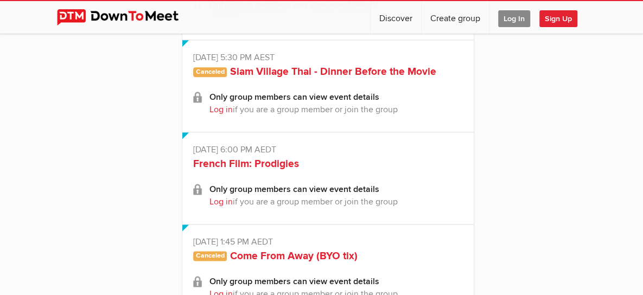
scroll to position [760, 0]
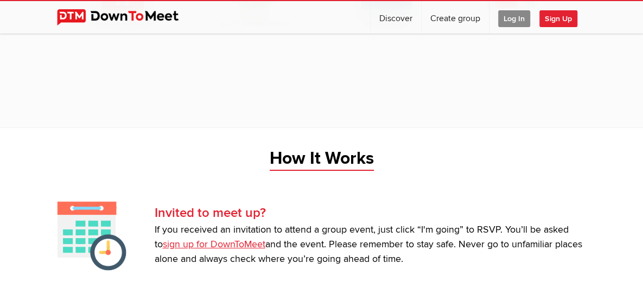
scroll to position [1913, 0]
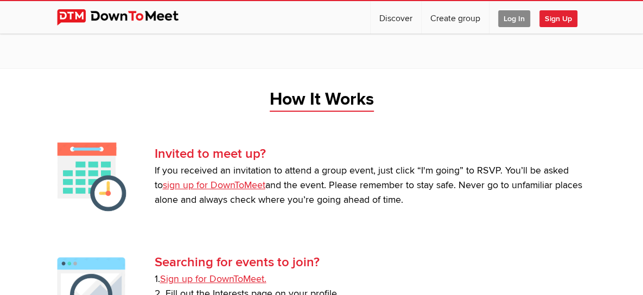
scroll to position [380, 0]
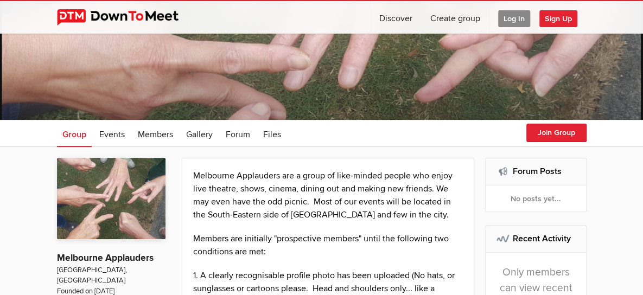
scroll to position [54, 0]
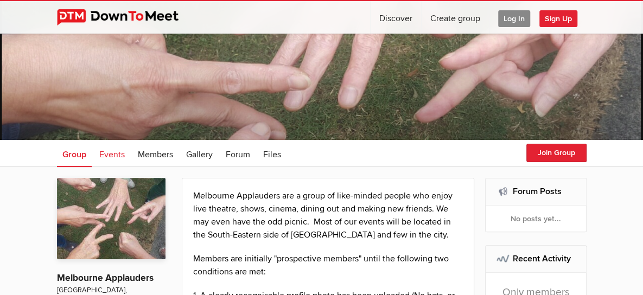
click at [118, 152] on span "Events" at bounding box center [111, 154] width 25 height 11
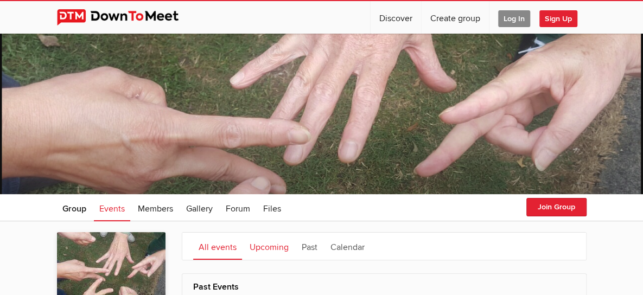
click at [276, 244] on link "Upcoming" at bounding box center [269, 246] width 50 height 27
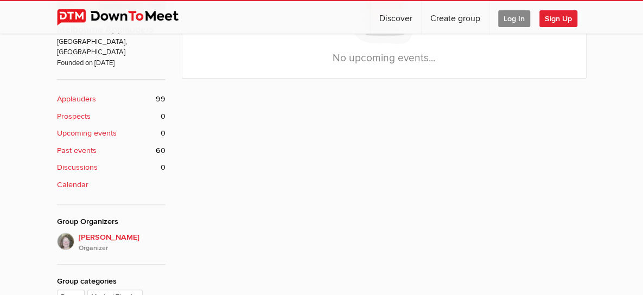
scroll to position [335, 0]
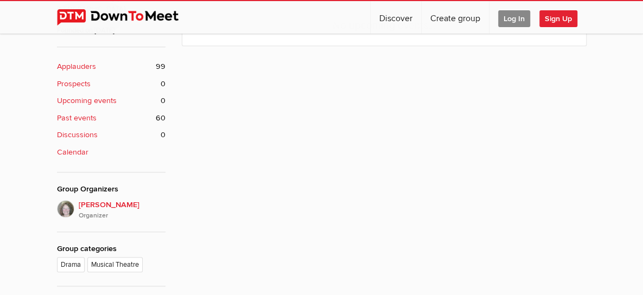
click at [107, 95] on b "Upcoming events" at bounding box center [87, 101] width 60 height 12
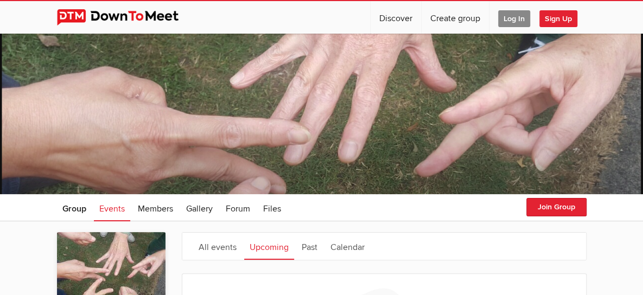
click at [513, 18] on span "Log In" at bounding box center [514, 18] width 32 height 17
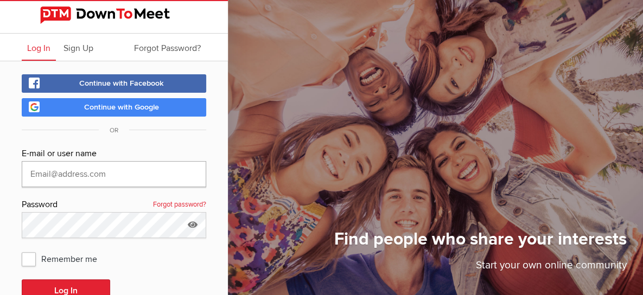
type input "natwirth@gmail.com"
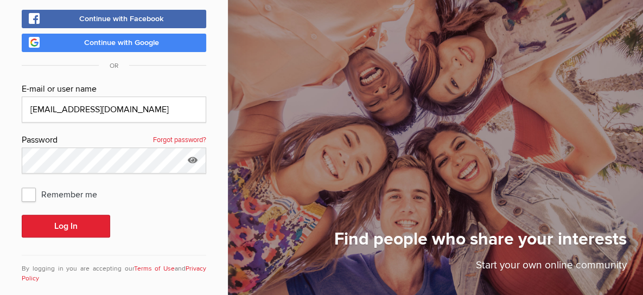
scroll to position [78, 0]
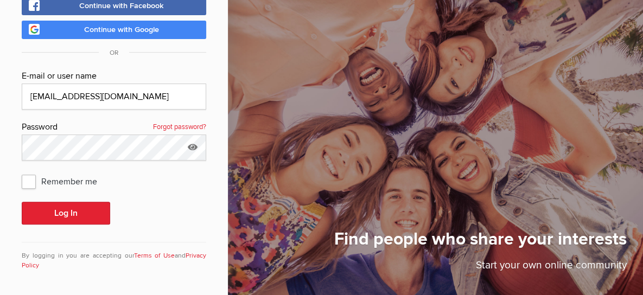
click at [25, 182] on span "Remember me" at bounding box center [65, 181] width 86 height 20
click at [22, 171] on input "Remember me" at bounding box center [21, 171] width 1 height 1
checkbox input "true"
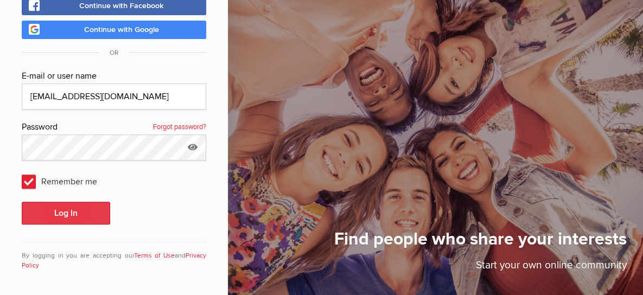
click at [60, 212] on button "Log In" at bounding box center [66, 213] width 88 height 23
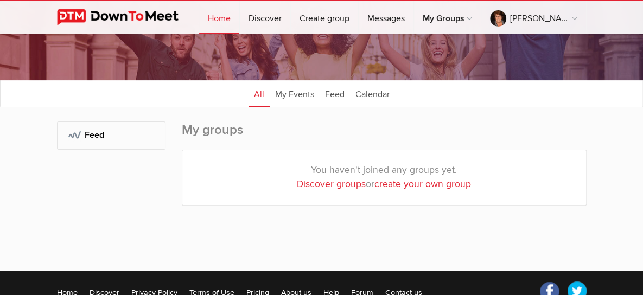
scroll to position [109, 0]
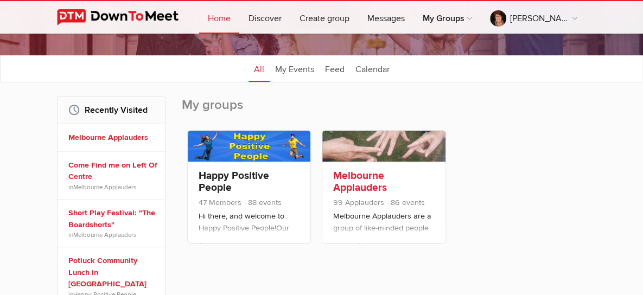
click at [372, 181] on link "Melbourne Applauders" at bounding box center [360, 181] width 54 height 25
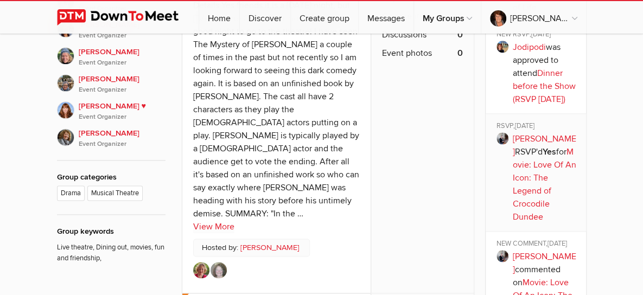
scroll to position [651, 0]
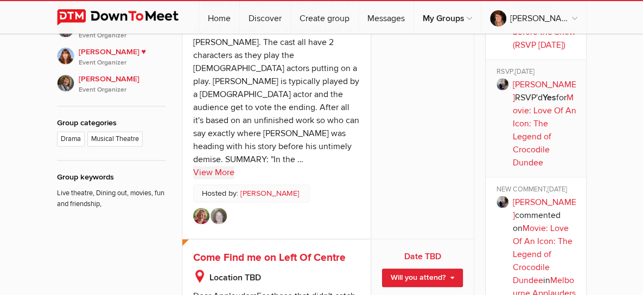
click at [218, 166] on link "View More" at bounding box center [213, 172] width 41 height 13
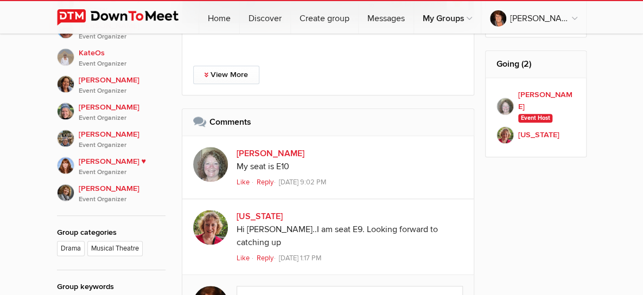
scroll to position [543, 0]
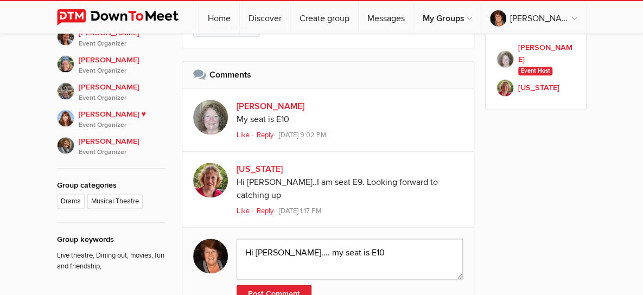
scroll to position [597, 0]
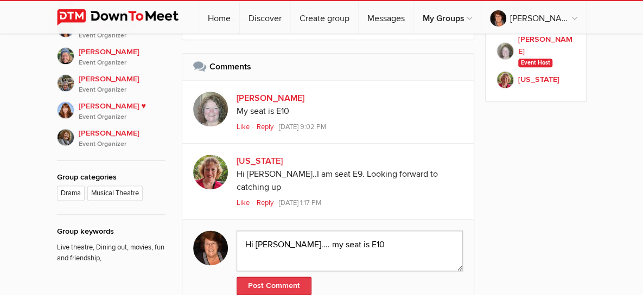
type textarea "Hi Lynette.... my seat is E10"
click at [285, 277] on button "Post Comment" at bounding box center [274, 286] width 75 height 18
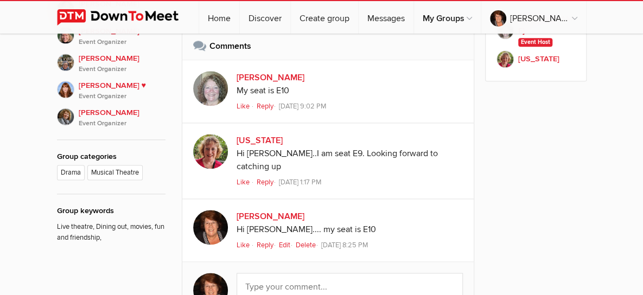
scroll to position [618, 0]
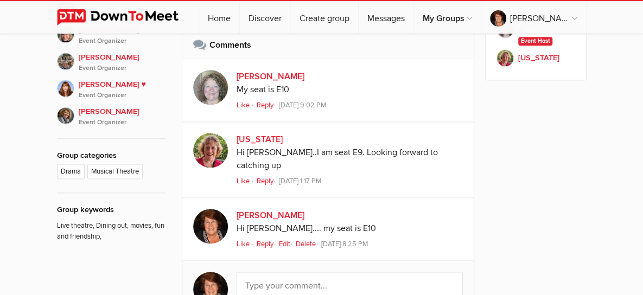
click at [339, 222] on div "Hi Lynette.... my seat is E10" at bounding box center [350, 229] width 227 height 14
click at [267, 272] on textarea at bounding box center [350, 292] width 227 height 41
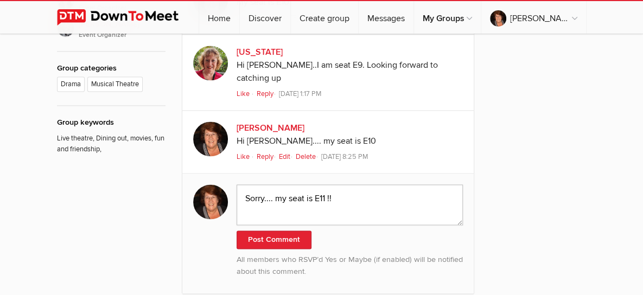
scroll to position [727, 0]
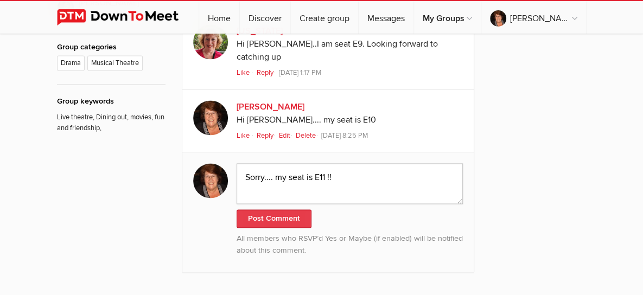
type textarea "Sorry.... my seat is E11 !!"
click at [278, 209] on button "Post Comment" at bounding box center [274, 218] width 75 height 18
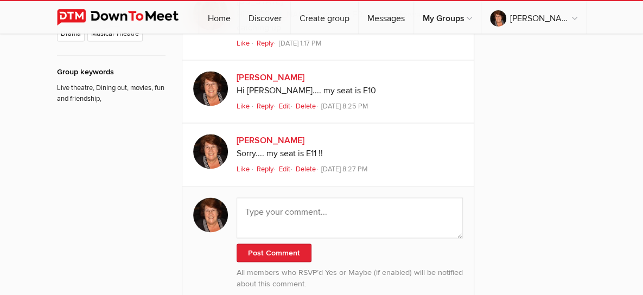
scroll to position [739, 0]
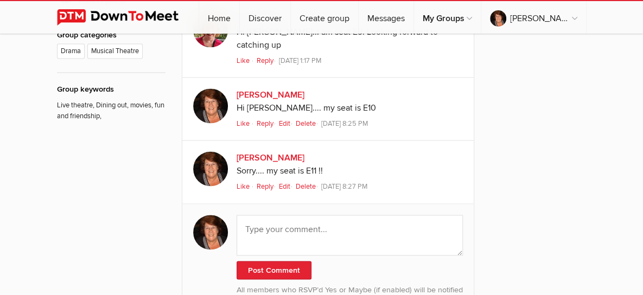
click at [284, 119] on link "Edit" at bounding box center [286, 123] width 15 height 9
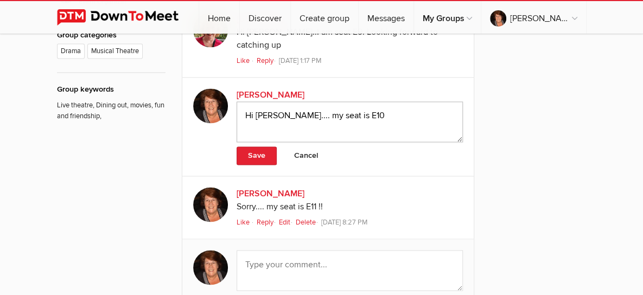
click at [346, 101] on textarea "Hi Lynette.... my seat is E10" at bounding box center [350, 121] width 227 height 41
click at [309, 218] on link "Delete" at bounding box center [308, 222] width 24 height 9
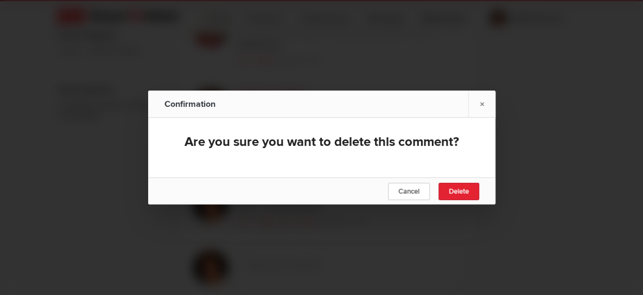
click at [408, 188] on span "Cancel" at bounding box center [408, 191] width 21 height 9
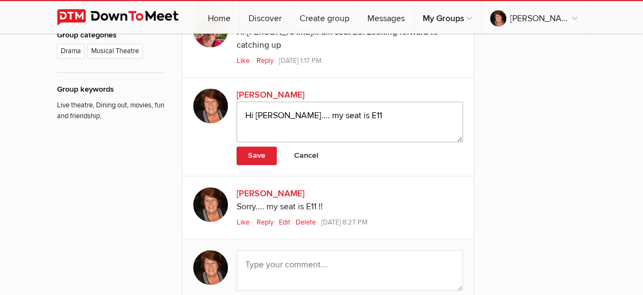
click at [357, 124] on textarea "Hi Lynette.... my seat is E11" at bounding box center [350, 121] width 227 height 41
click at [369, 108] on textarea "Hi Lynette.... my seat is E11" at bounding box center [350, 121] width 227 height 41
type textarea "Hi Lynette.... my seat is E11"
click at [262, 146] on link "Save" at bounding box center [257, 155] width 40 height 18
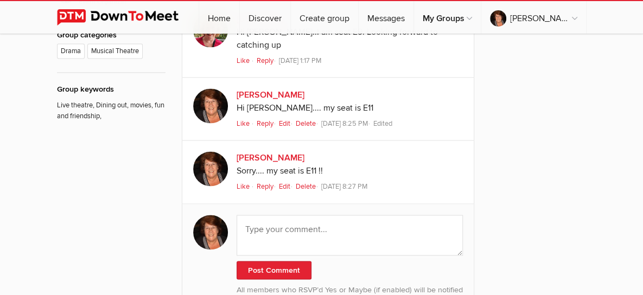
click at [309, 182] on link "Delete" at bounding box center [308, 186] width 24 height 9
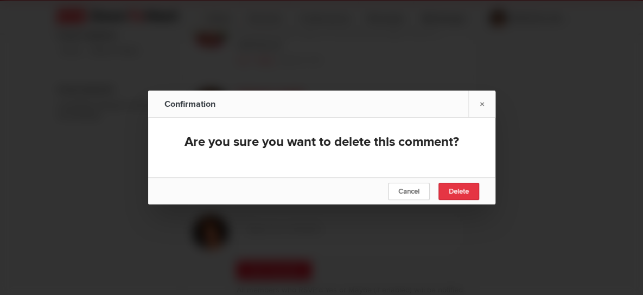
click at [458, 187] on span "Delete" at bounding box center [459, 191] width 20 height 9
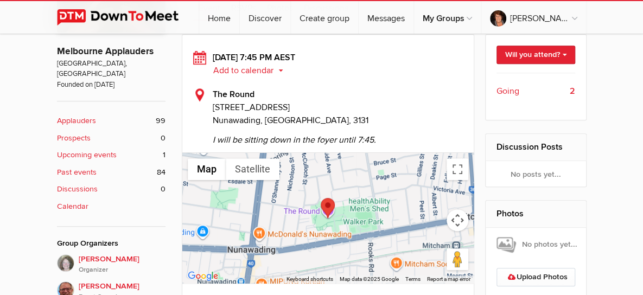
scroll to position [299, 0]
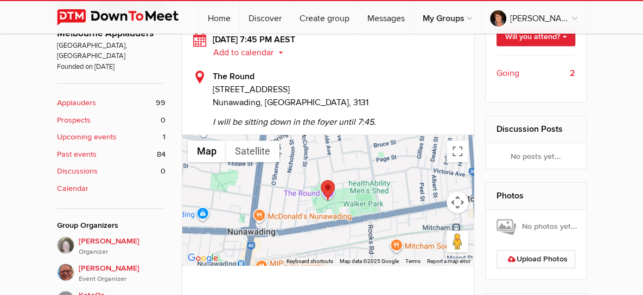
click at [515, 74] on span "Going" at bounding box center [507, 73] width 23 height 13
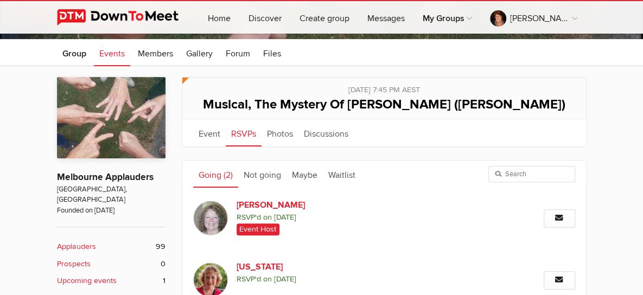
scroll to position [153, 0]
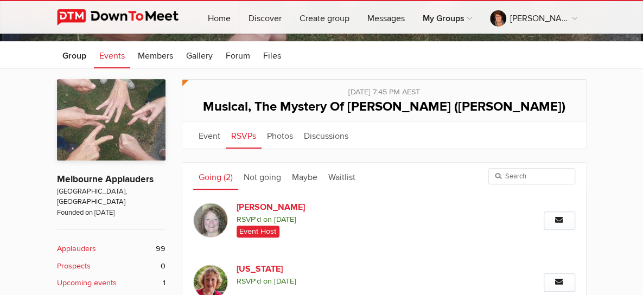
click at [205, 176] on link "Going (2)" at bounding box center [215, 176] width 45 height 27
click at [235, 135] on link "RSVPs" at bounding box center [244, 135] width 36 height 27
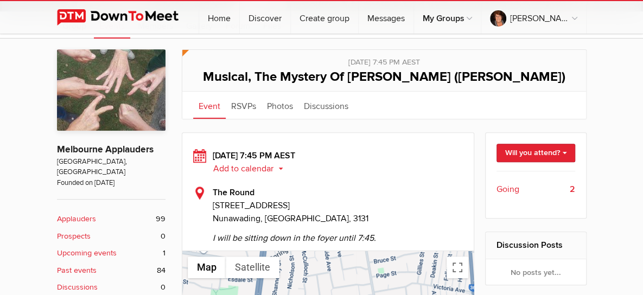
scroll to position [164, 0]
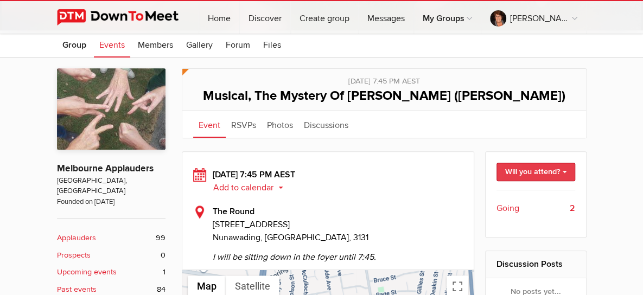
click at [567, 168] on link "Will you attend?" at bounding box center [535, 172] width 79 height 18
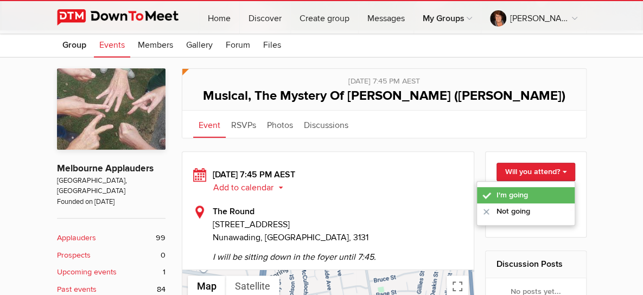
click at [512, 193] on link "I'm going" at bounding box center [526, 195] width 98 height 16
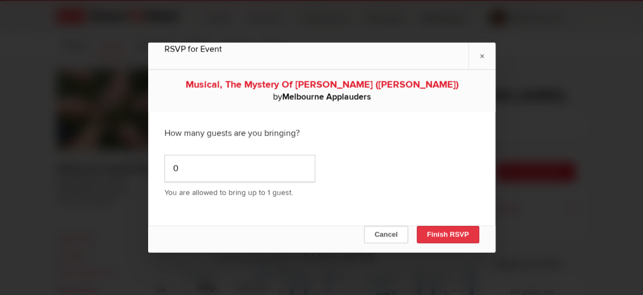
click at [449, 233] on button "Finish RSVP" at bounding box center [447, 234] width 62 height 17
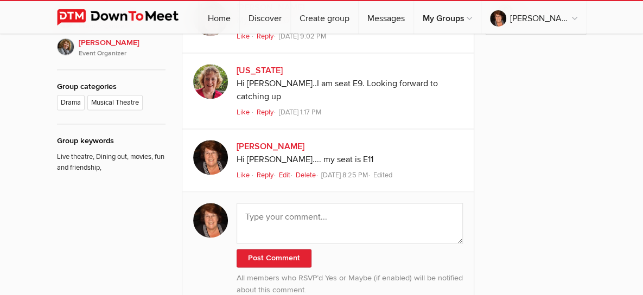
scroll to position [705, 0]
